Goal: Navigation & Orientation: Find specific page/section

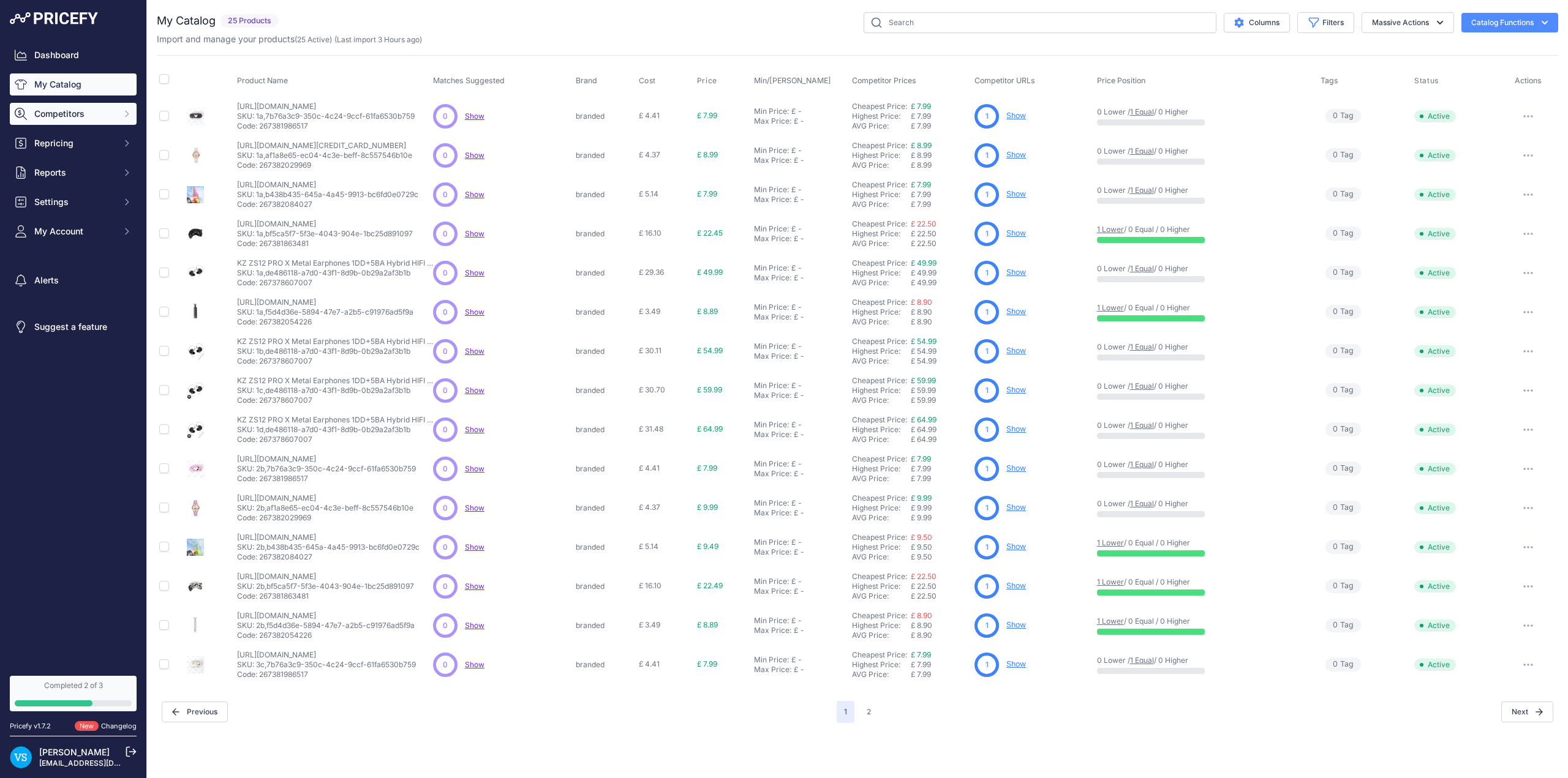
click at [90, 115] on span "Competitors" at bounding box center [74, 114] width 80 height 13
click at [65, 161] on link "Monitored URLs" at bounding box center [73, 159] width 127 height 22
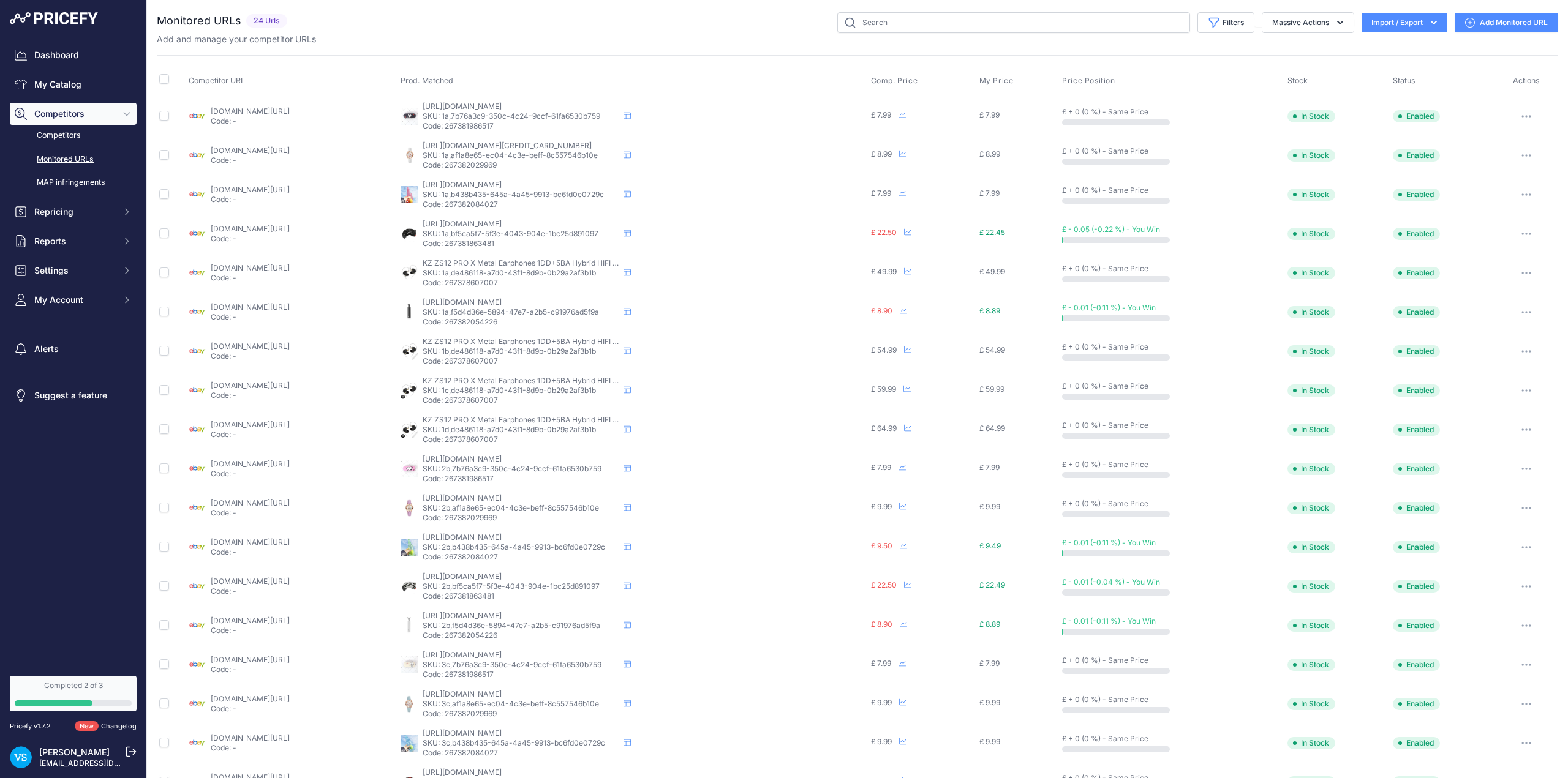
scroll to position [153, 0]
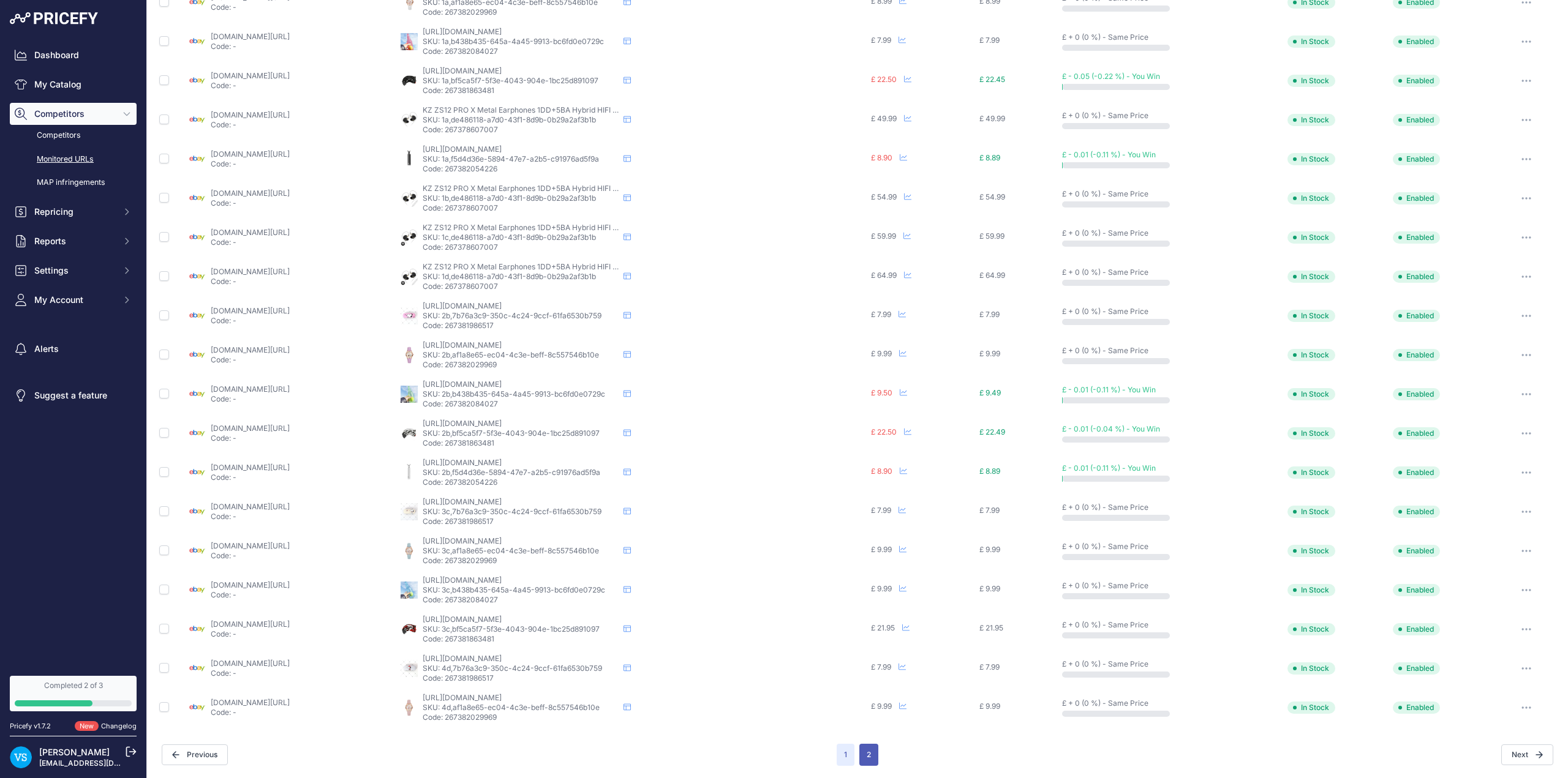
click at [865, 761] on button "2" at bounding box center [869, 755] width 19 height 22
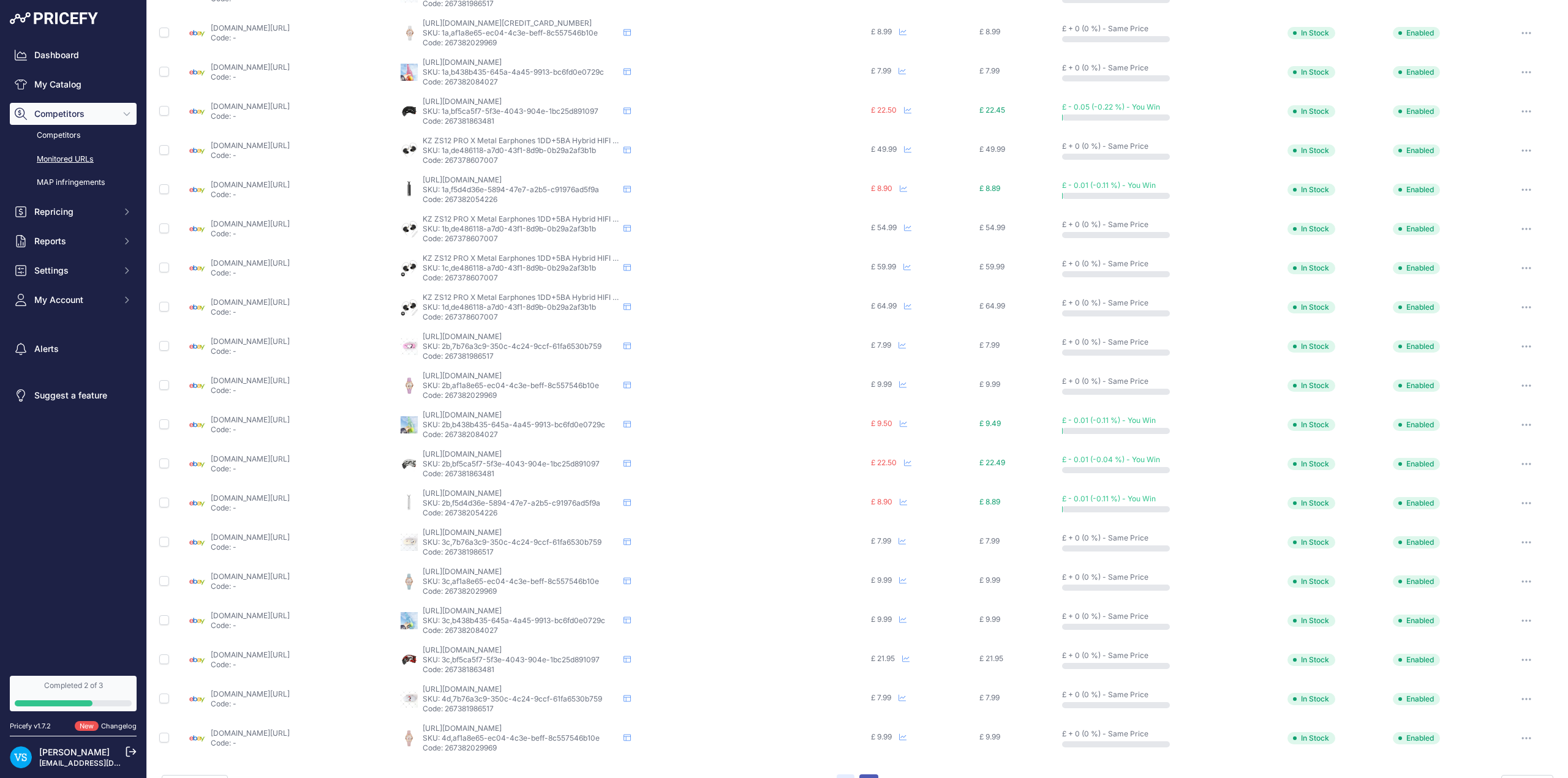
scroll to position [184, 0]
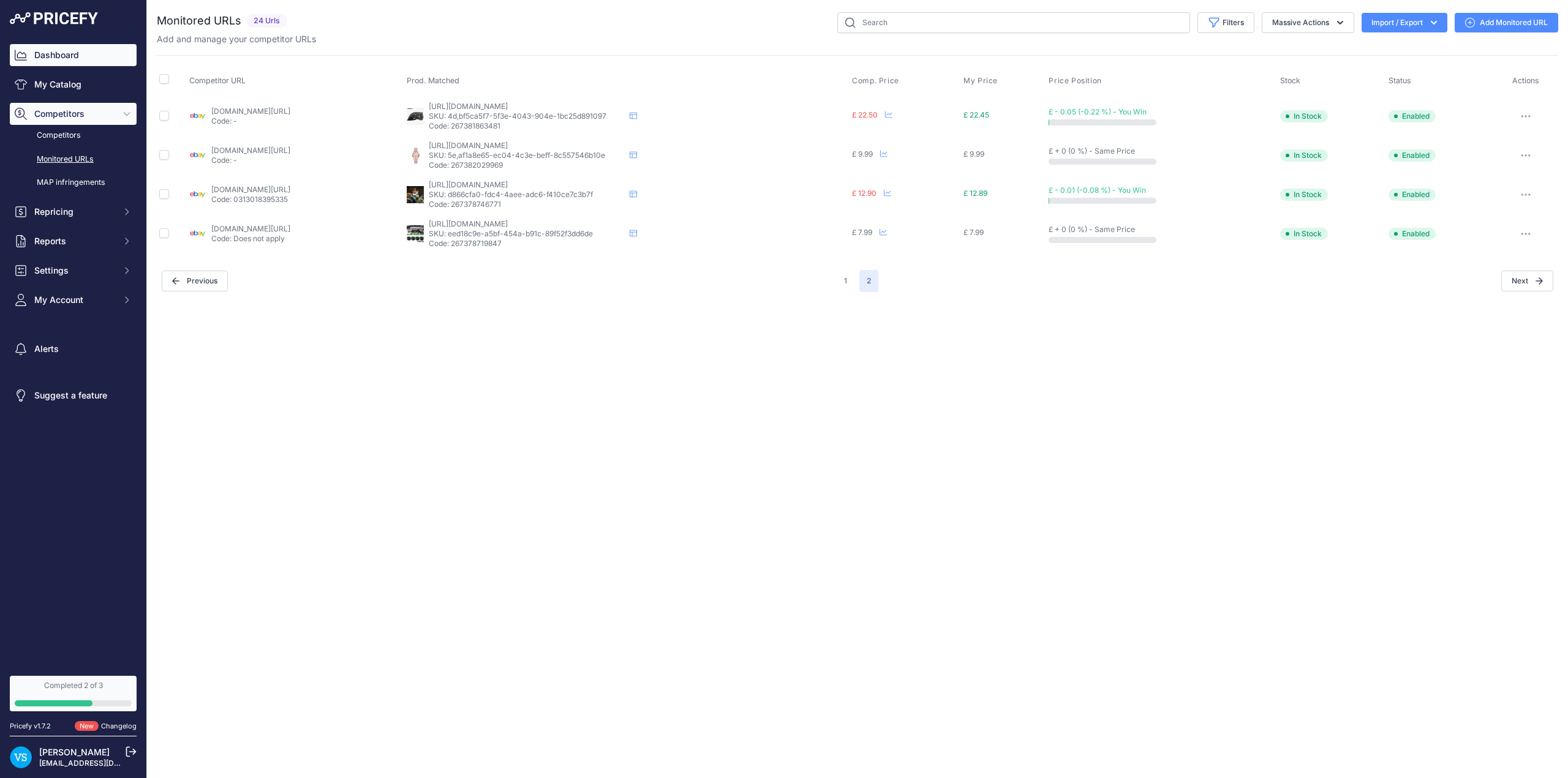
click at [62, 58] on link "Dashboard" at bounding box center [73, 55] width 127 height 22
